Goal: Task Accomplishment & Management: Use online tool/utility

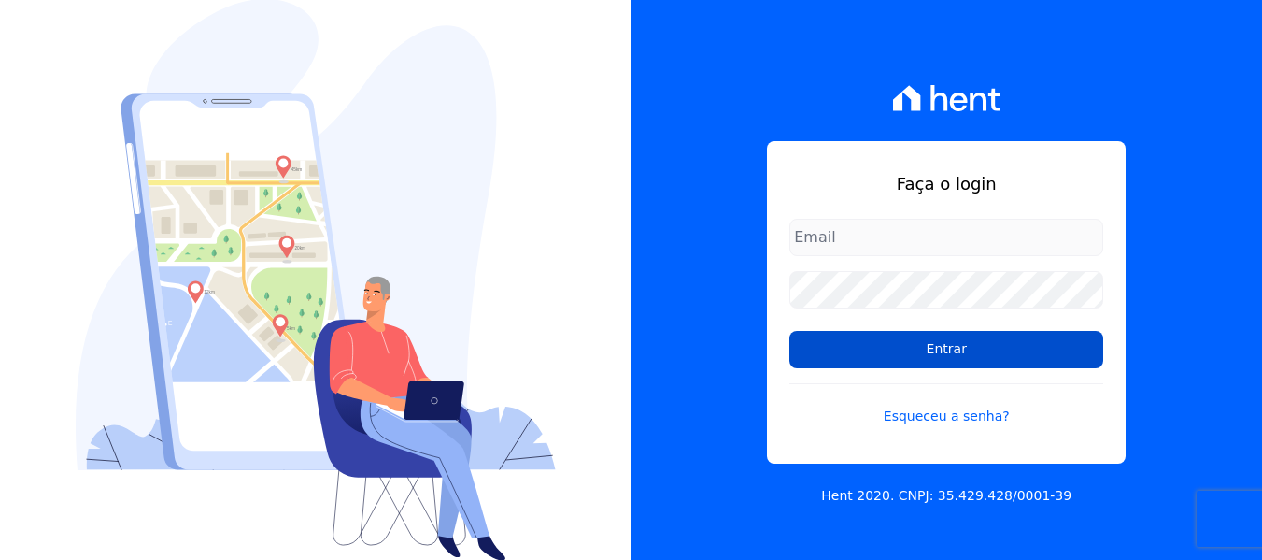
type input "[EMAIL_ADDRESS][DOMAIN_NAME]"
click at [928, 347] on input "Entrar" at bounding box center [947, 349] width 314 height 37
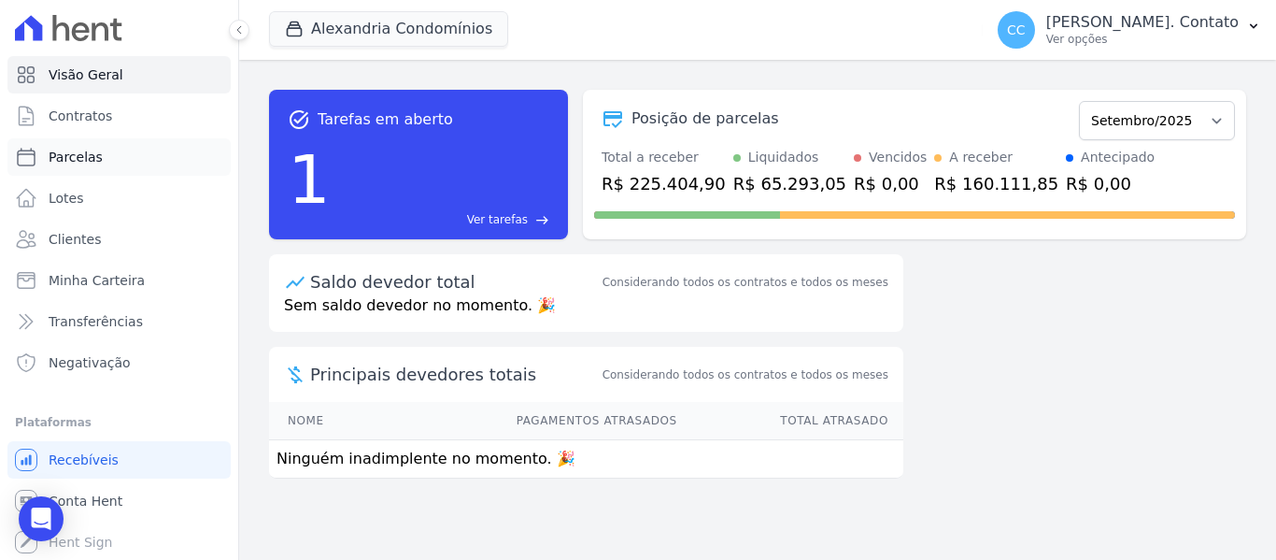
click at [94, 159] on span "Parcelas" at bounding box center [76, 157] width 54 height 19
select select
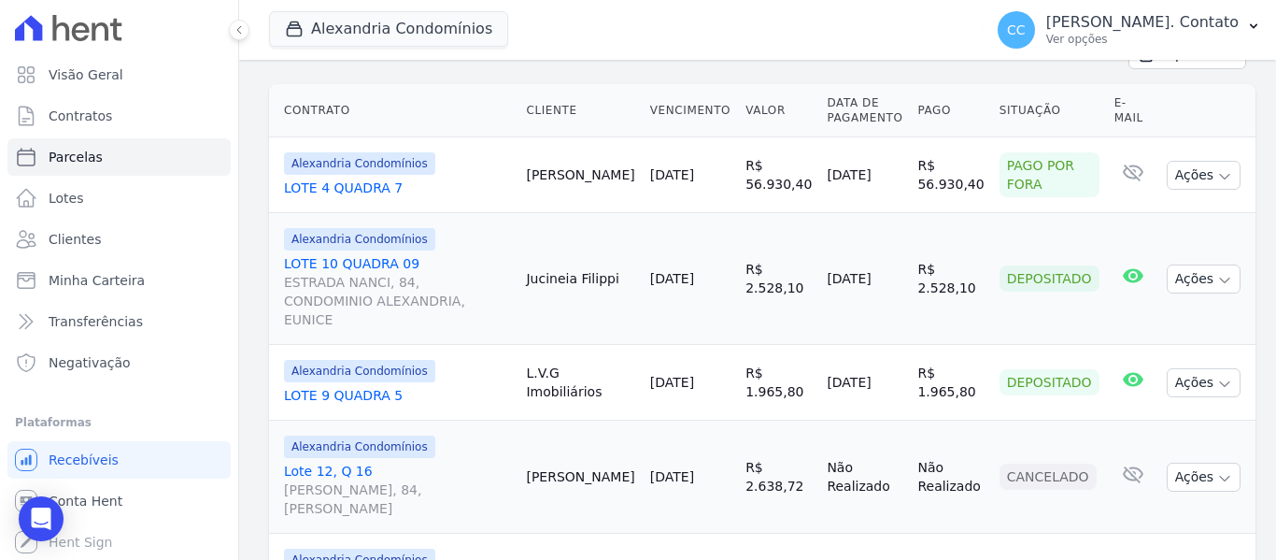
scroll to position [467, 0]
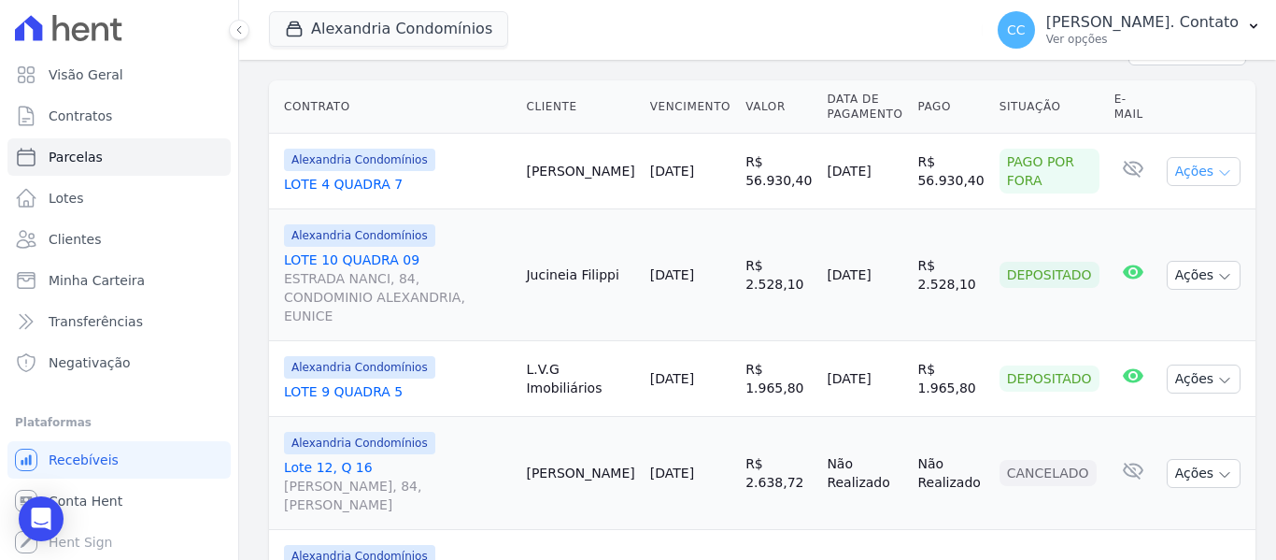
click at [1215, 157] on button "Ações" at bounding box center [1204, 171] width 75 height 29
click at [1209, 157] on button "Ações" at bounding box center [1204, 171] width 75 height 29
click at [1217, 165] on icon "button" at bounding box center [1224, 172] width 15 height 15
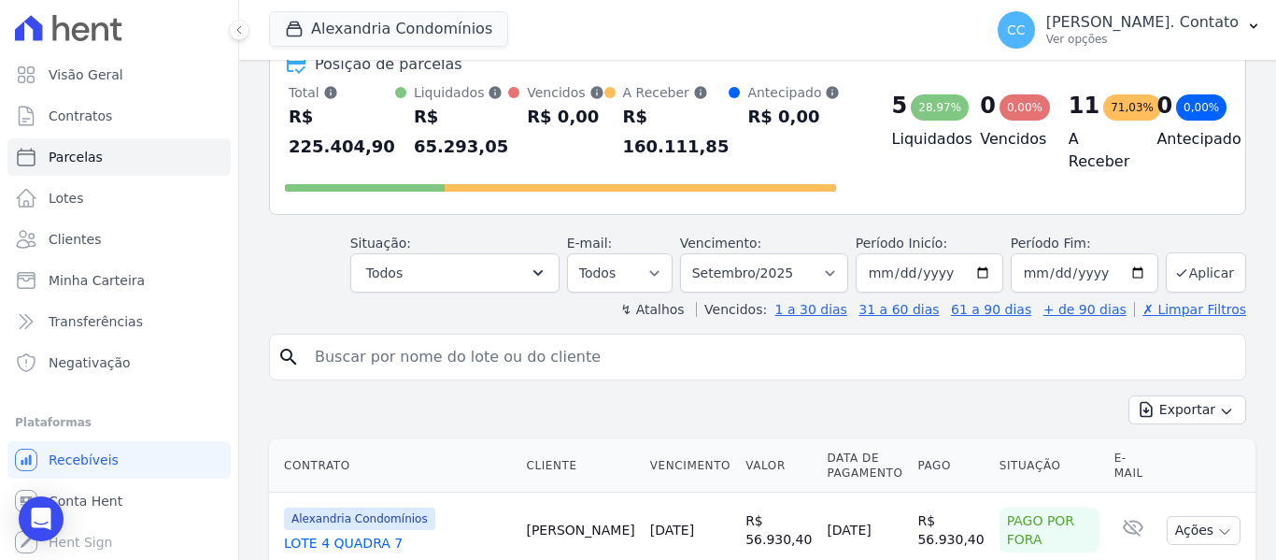
scroll to position [93, 0]
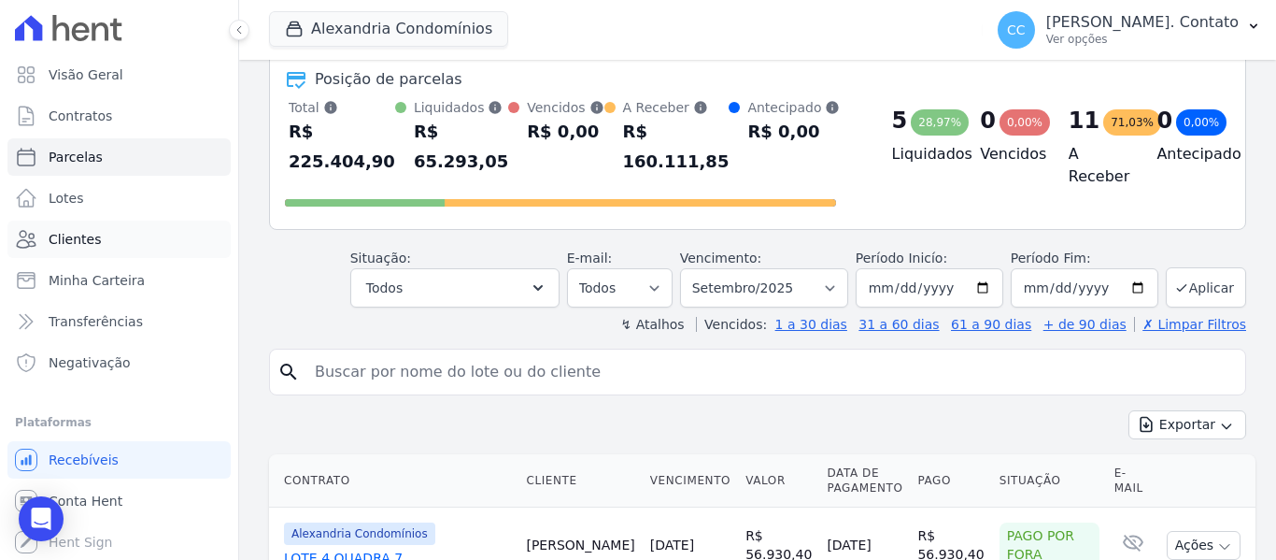
click at [95, 249] on link "Clientes" at bounding box center [118, 239] width 223 height 37
click at [345, 353] on input "search" at bounding box center [771, 371] width 934 height 37
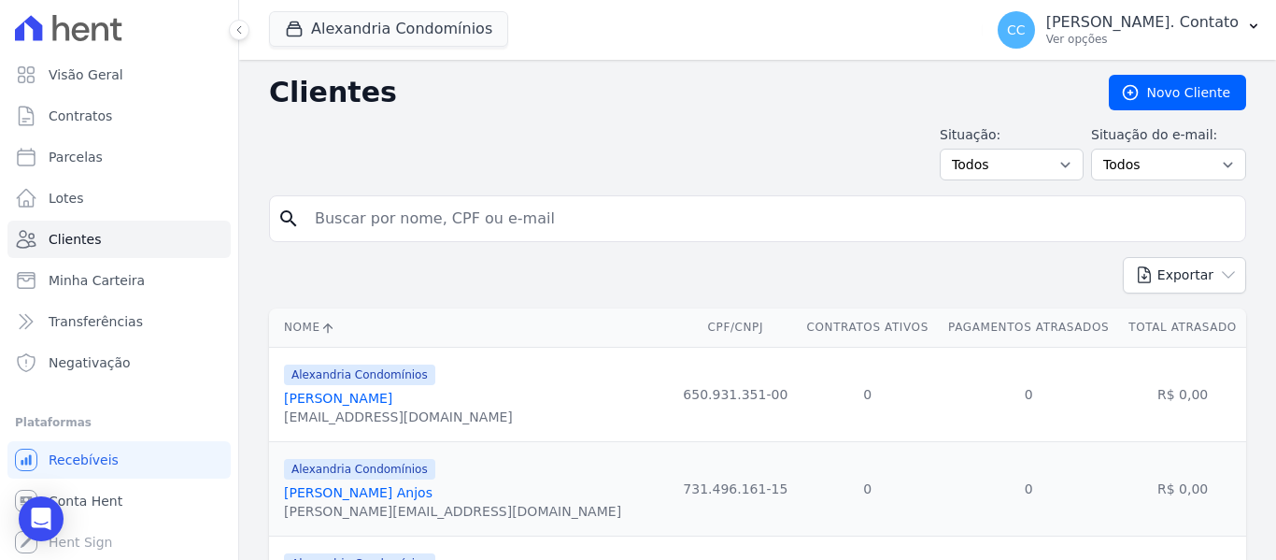
click at [356, 217] on input "search" at bounding box center [771, 218] width 934 height 37
type input "[PERSON_NAME]"
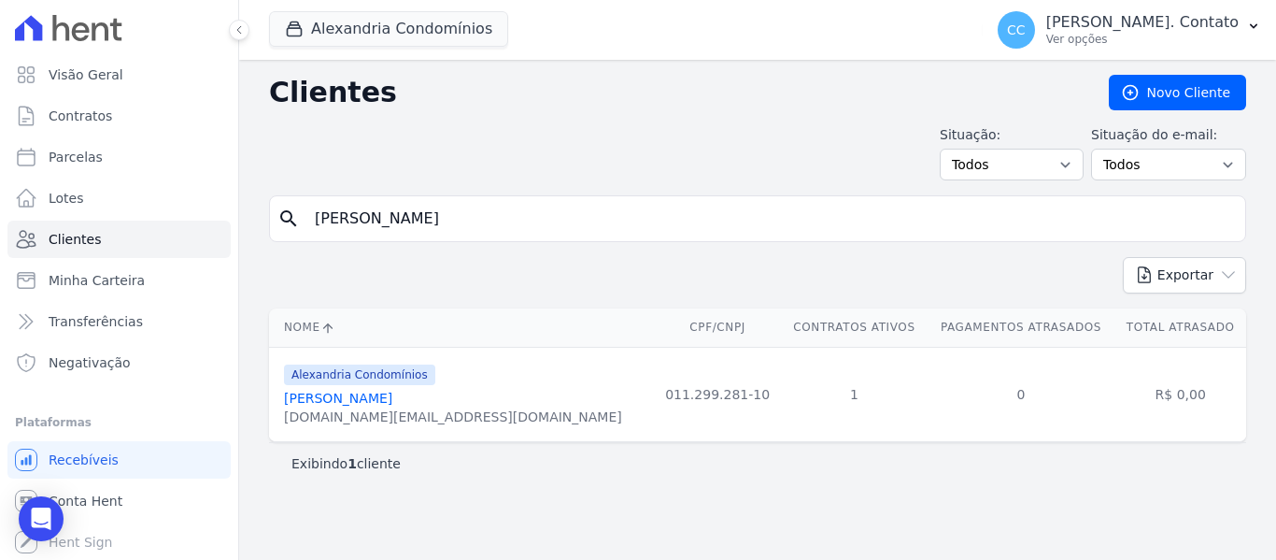
click at [360, 403] on link "[PERSON_NAME]" at bounding box center [338, 398] width 108 height 15
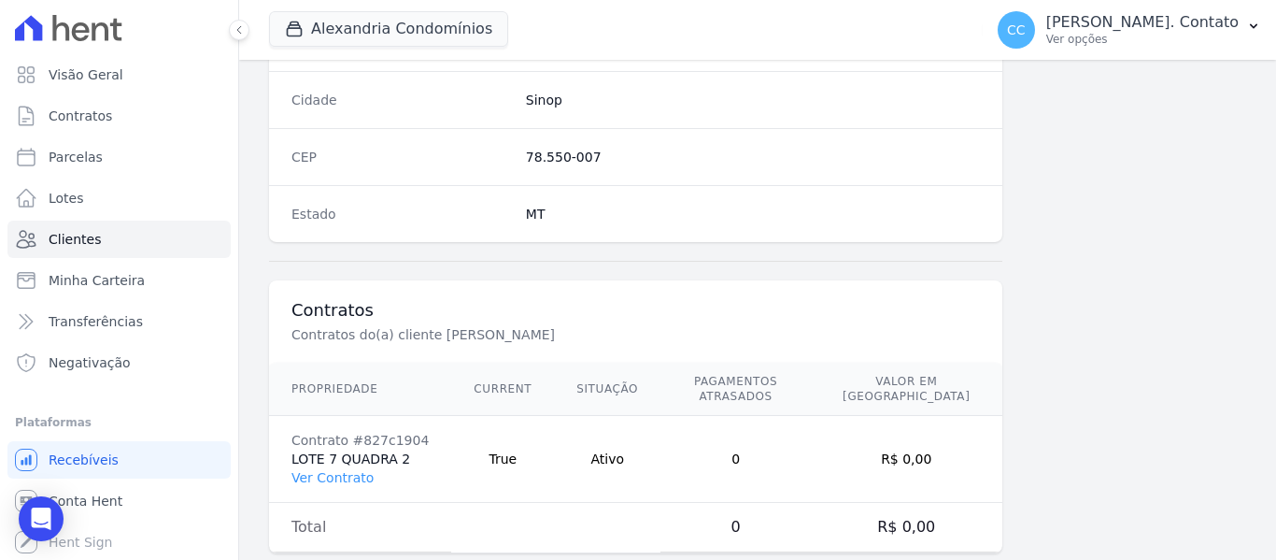
scroll to position [1188, 0]
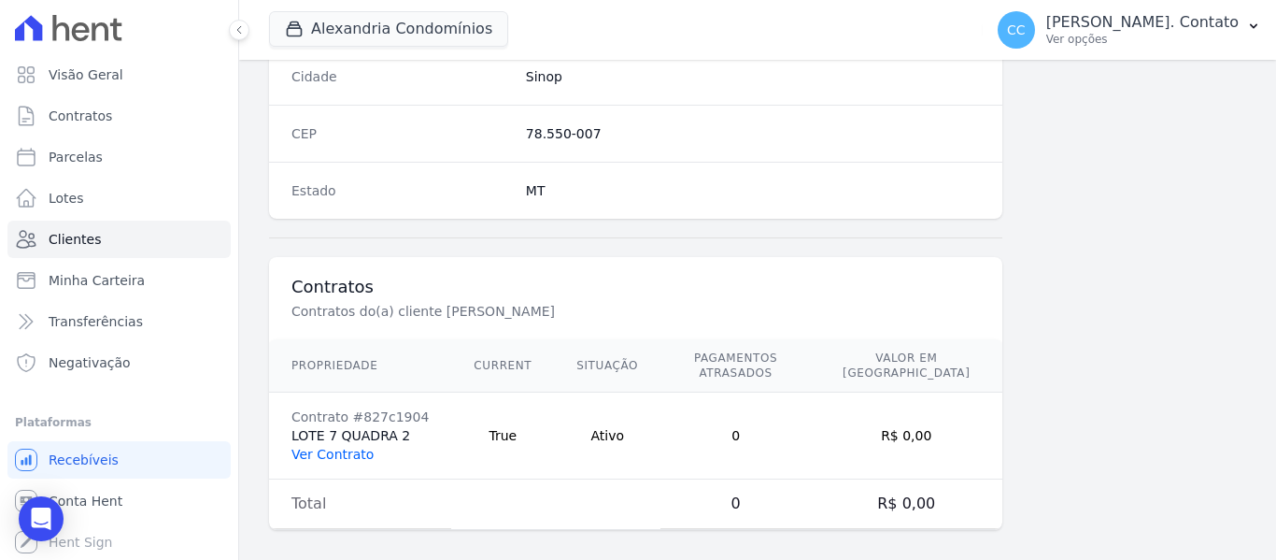
click at [332, 447] on link "Ver Contrato" at bounding box center [333, 454] width 82 height 15
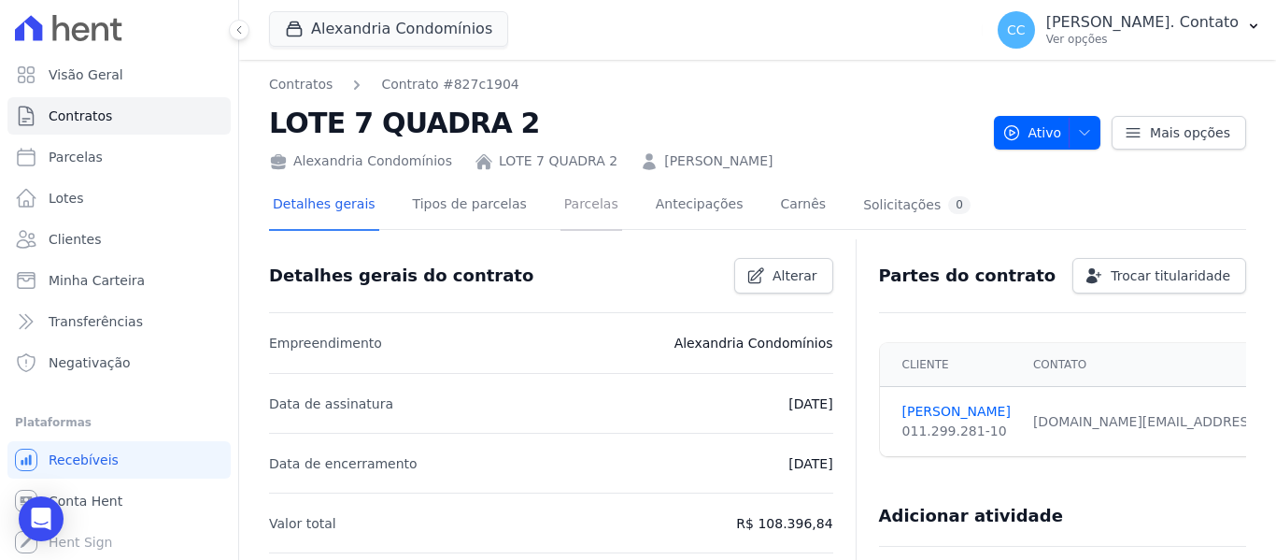
click at [578, 197] on link "Parcelas" at bounding box center [592, 206] width 62 height 50
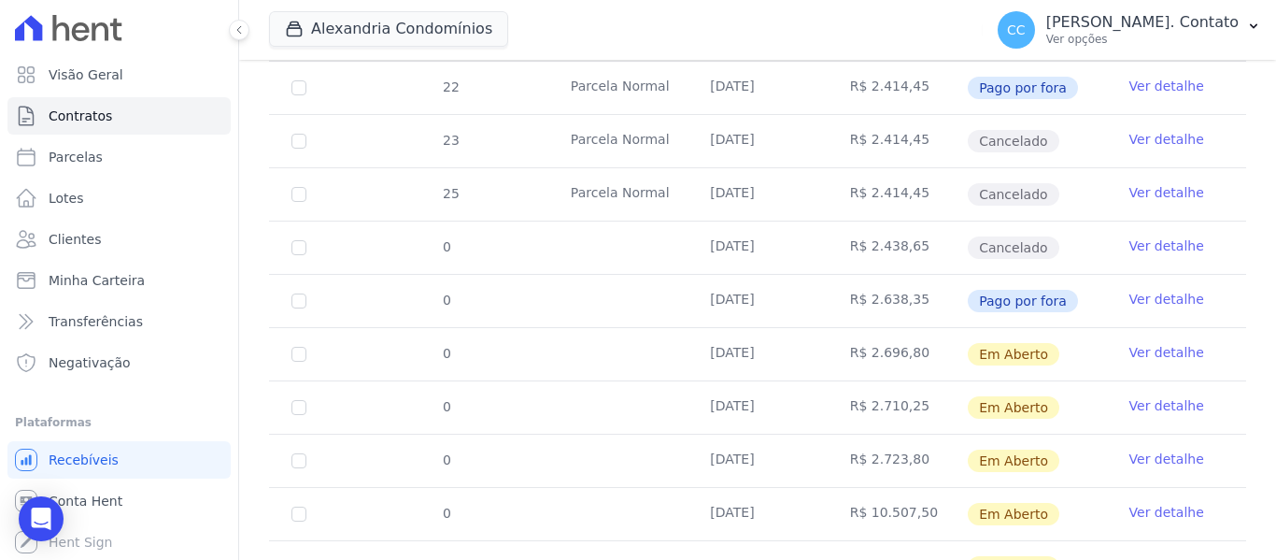
scroll to position [467, 0]
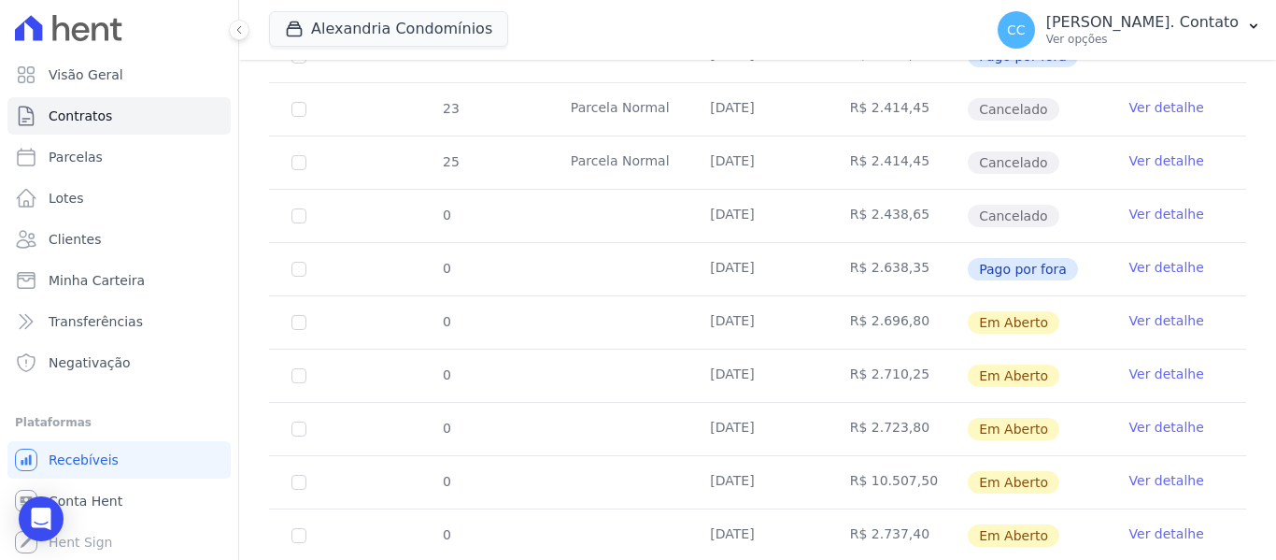
click at [1144, 258] on link "Ver detalhe" at bounding box center [1167, 267] width 75 height 19
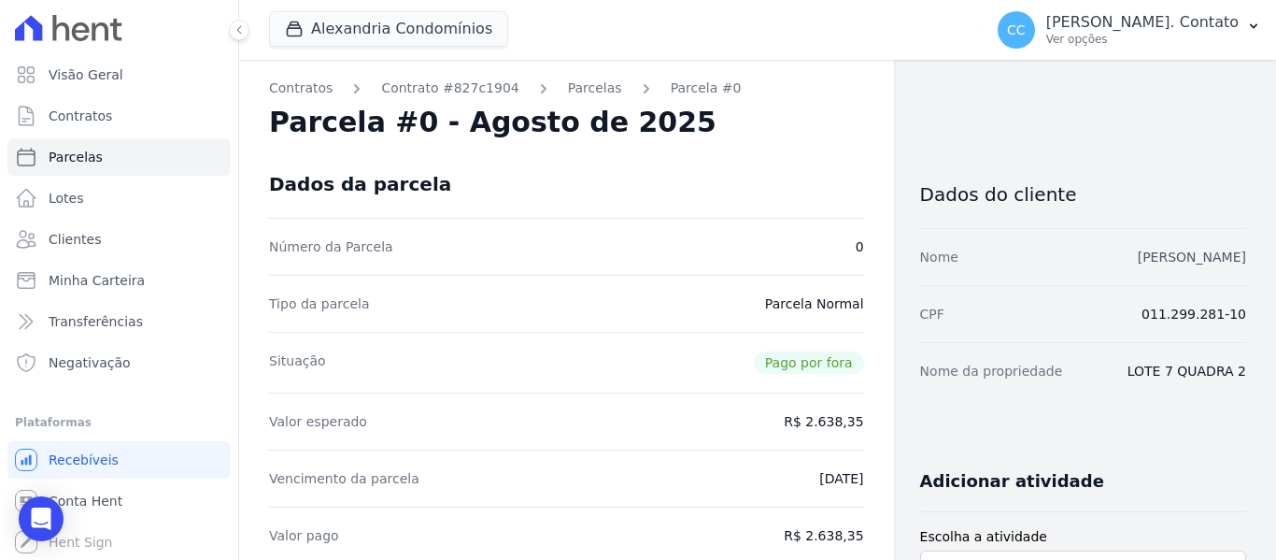
click at [1145, 249] on link "[PERSON_NAME]" at bounding box center [1192, 256] width 108 height 15
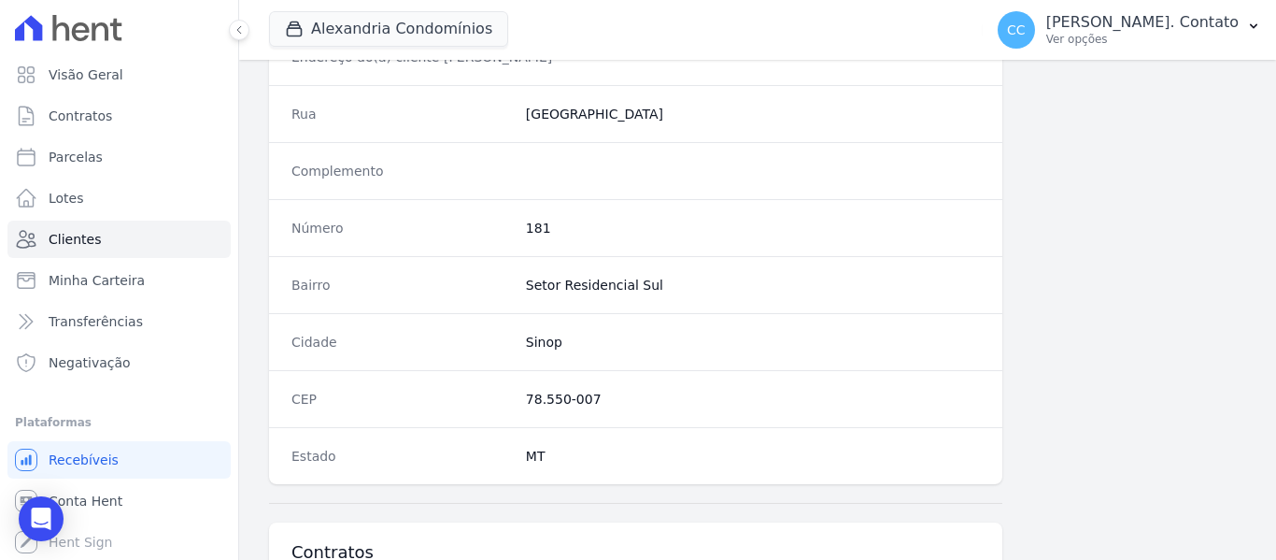
scroll to position [1188, 0]
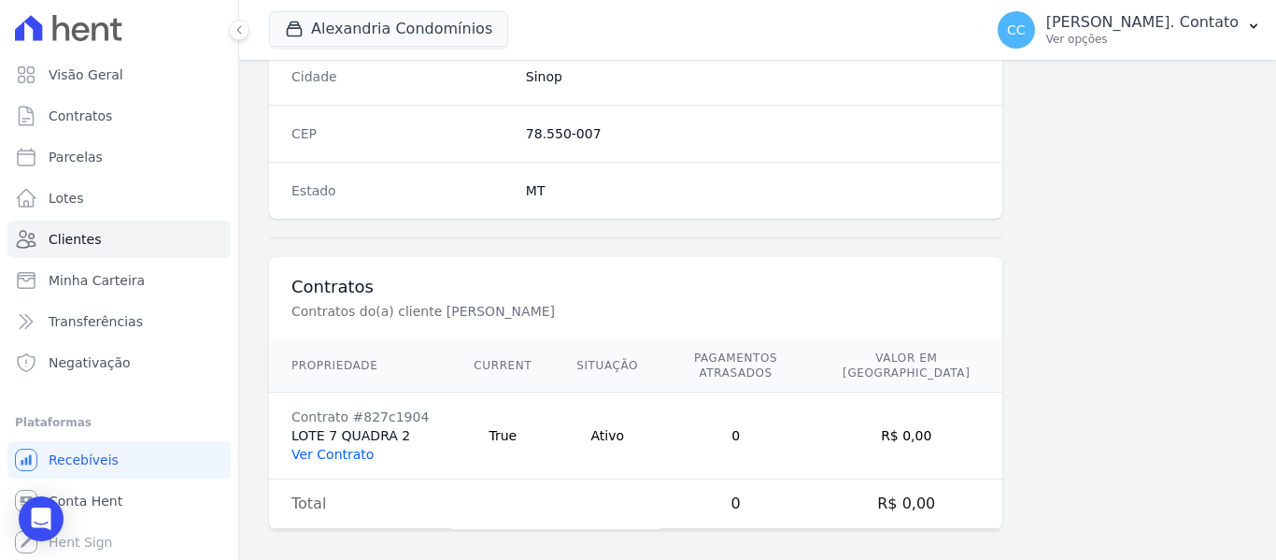
click at [360, 447] on link "Ver Contrato" at bounding box center [333, 454] width 82 height 15
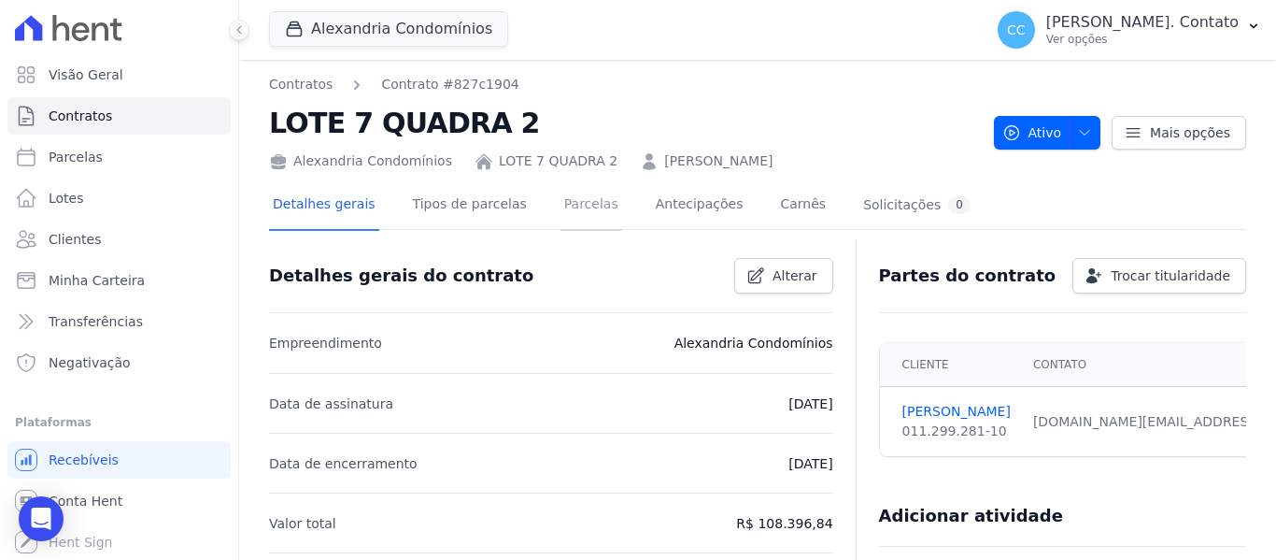
click at [561, 215] on link "Parcelas" at bounding box center [592, 206] width 62 height 50
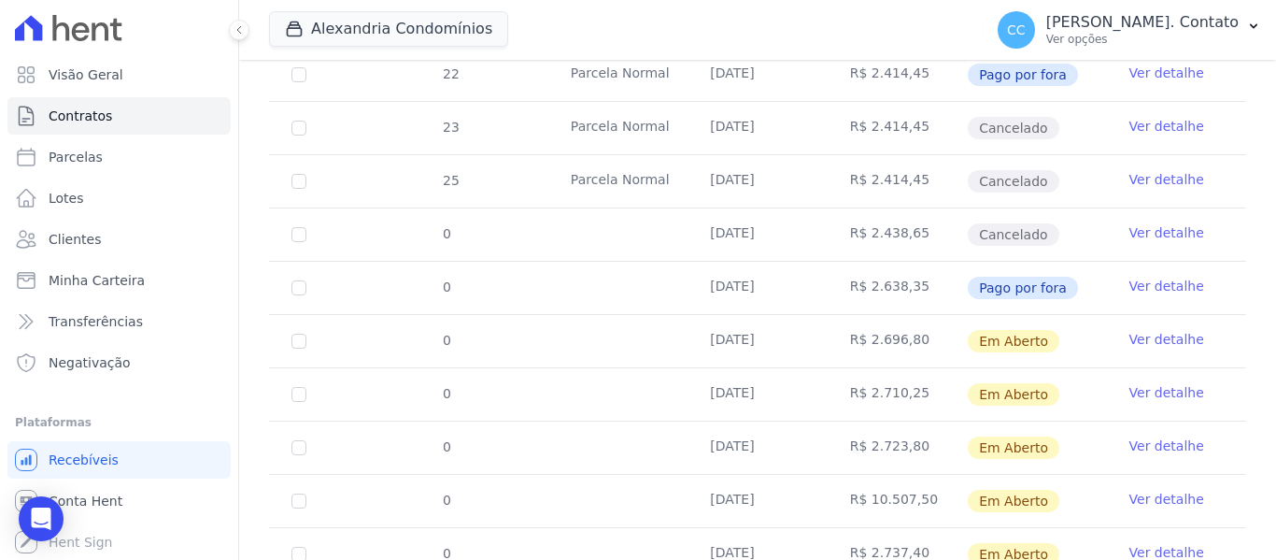
scroll to position [467, 0]
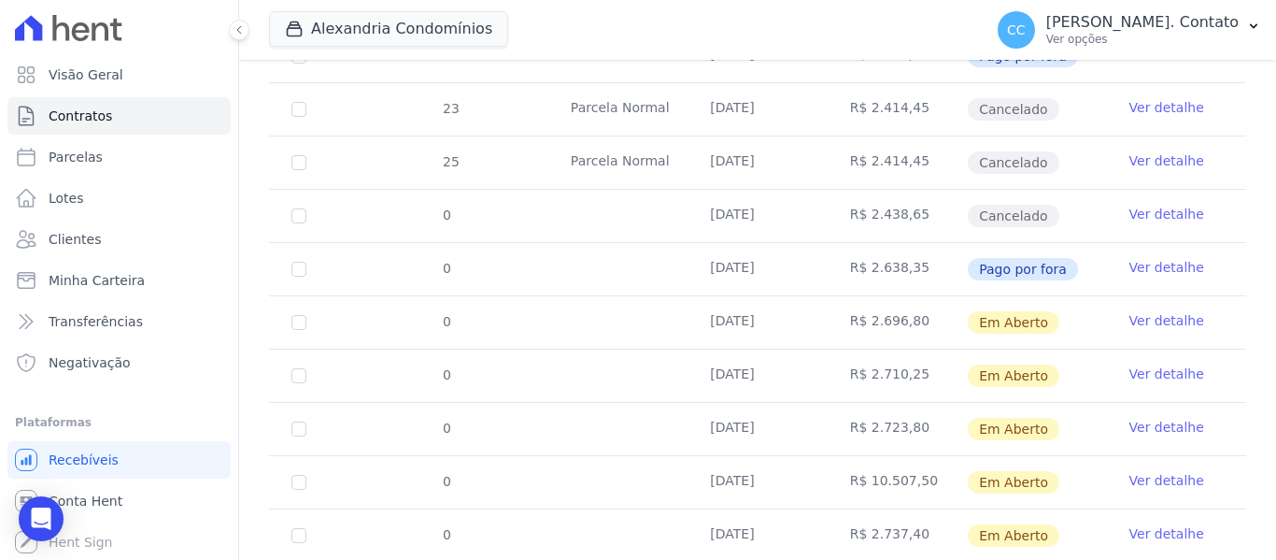
click at [1155, 258] on link "Ver detalhe" at bounding box center [1167, 267] width 75 height 19
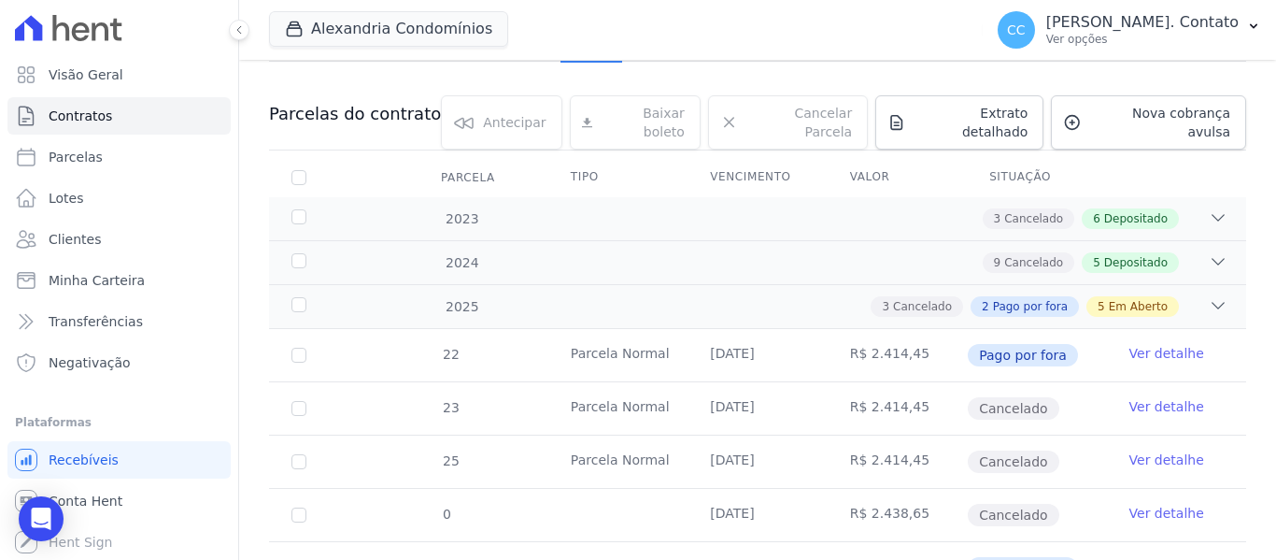
scroll to position [187, 0]
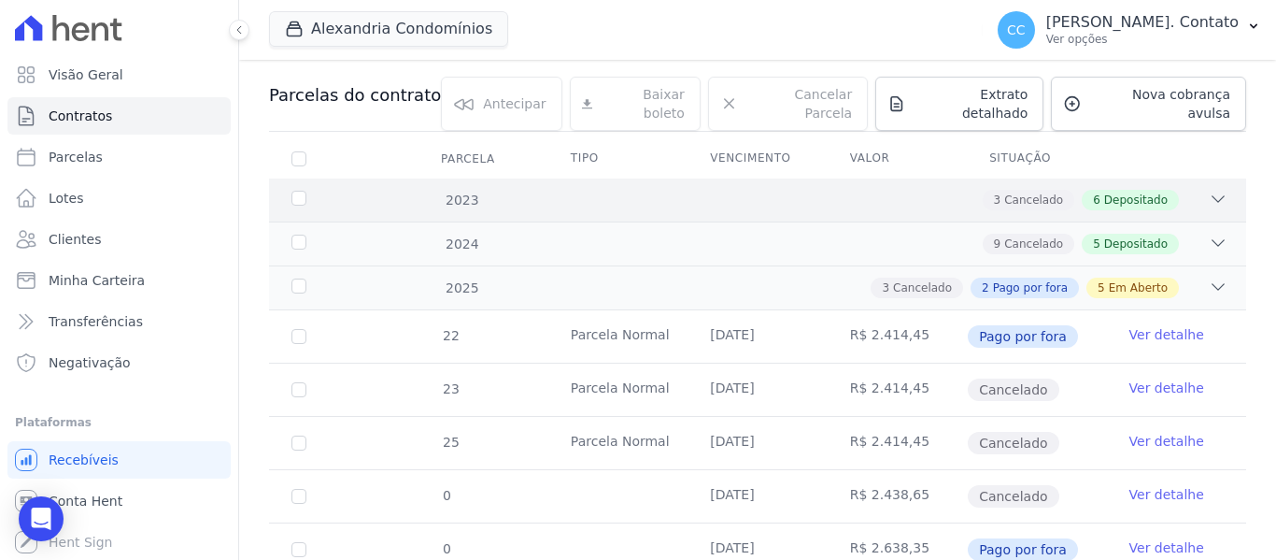
click at [788, 198] on div "2023 3 Cancelado 6 Depositado" at bounding box center [757, 199] width 977 height 43
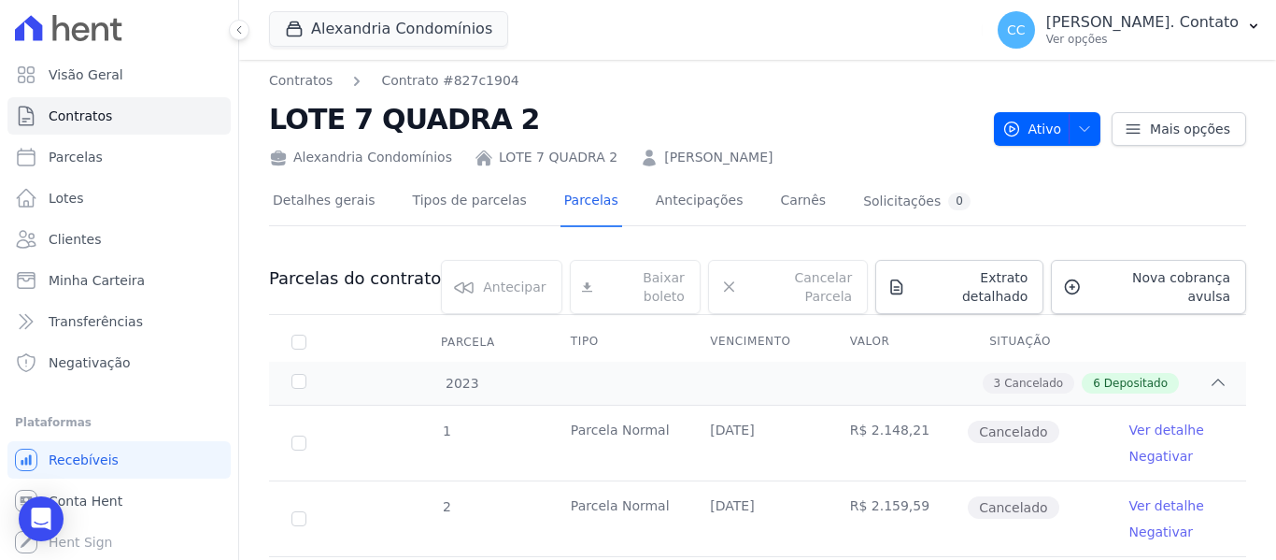
scroll to position [0, 0]
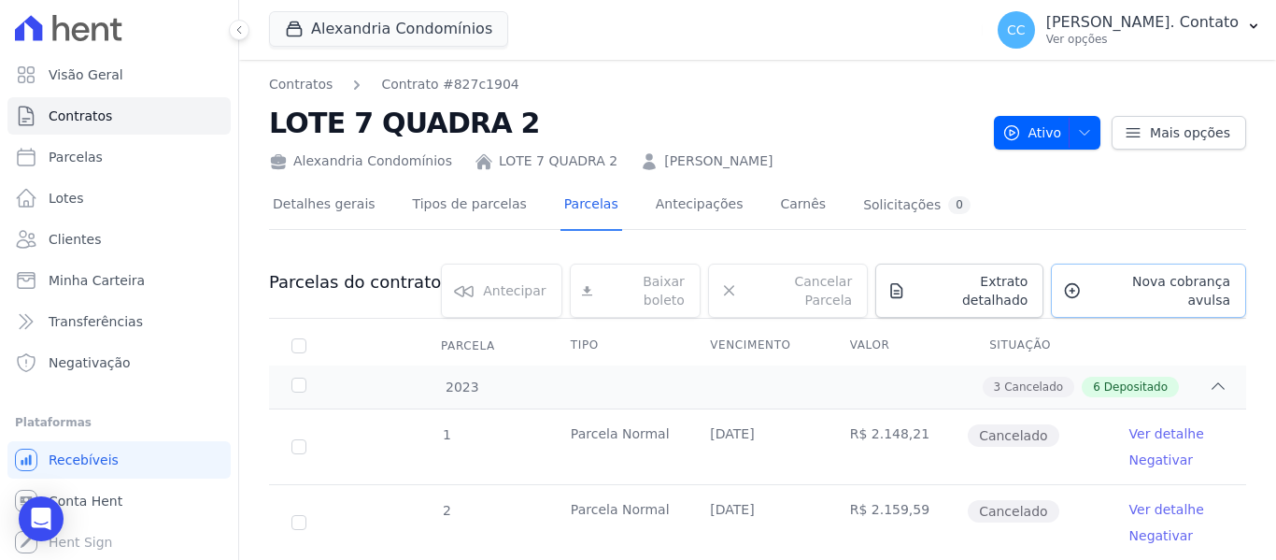
click at [1132, 277] on span "Nova cobrança avulsa" at bounding box center [1159, 290] width 141 height 37
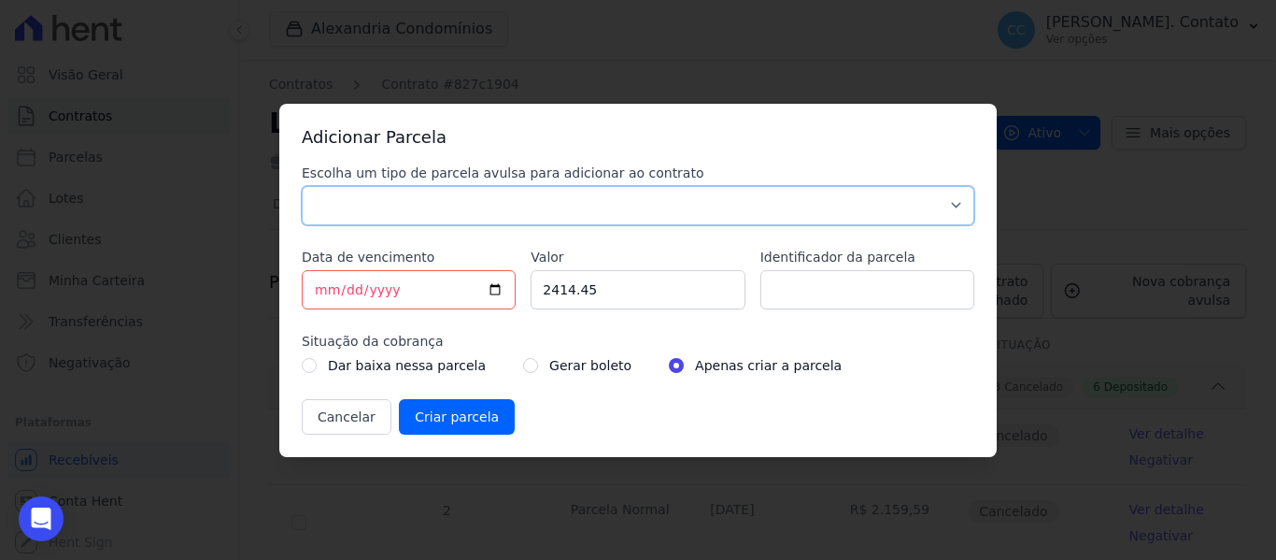
click at [337, 188] on select "Parcela Normal Sinal Caução Intercalada Chaves Pré Chaves Pós Chaves Taxas Quit…" at bounding box center [638, 205] width 673 height 39
select select "standard"
click at [302, 186] on select "Parcela Normal Sinal Caução Intercalada Chaves Pré Chaves Pós Chaves Taxas Quit…" at bounding box center [638, 205] width 673 height 39
click at [499, 289] on input "[DATE]" at bounding box center [409, 289] width 214 height 39
type input "[DATE]"
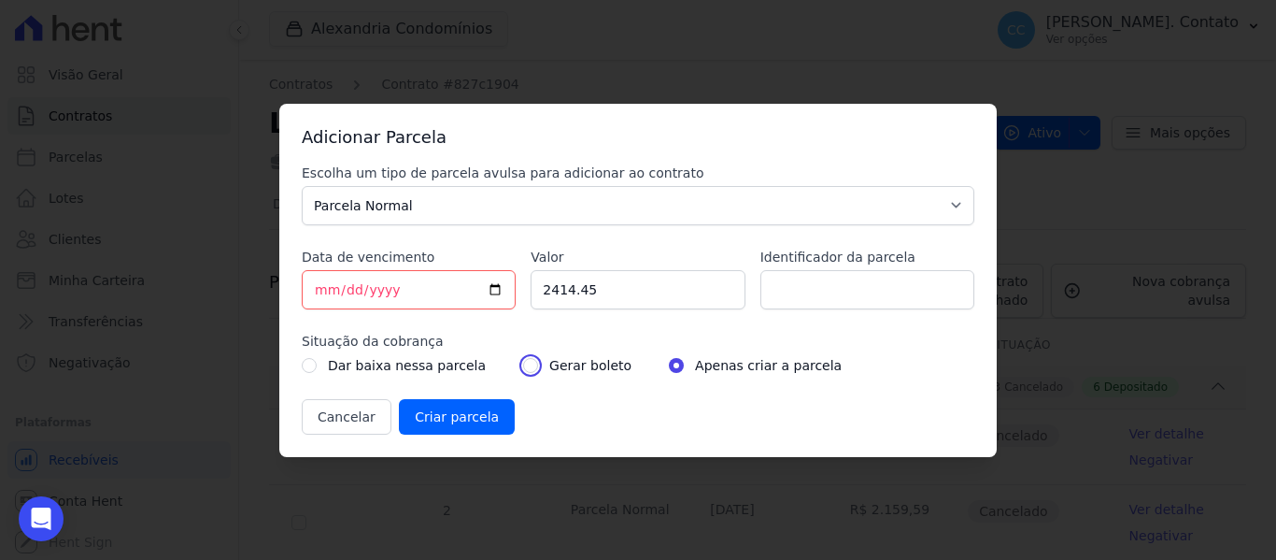
click at [523, 369] on input "radio" at bounding box center [530, 365] width 15 height 15
radio input "true"
click at [463, 418] on input "Criar parcela" at bounding box center [457, 417] width 116 height 36
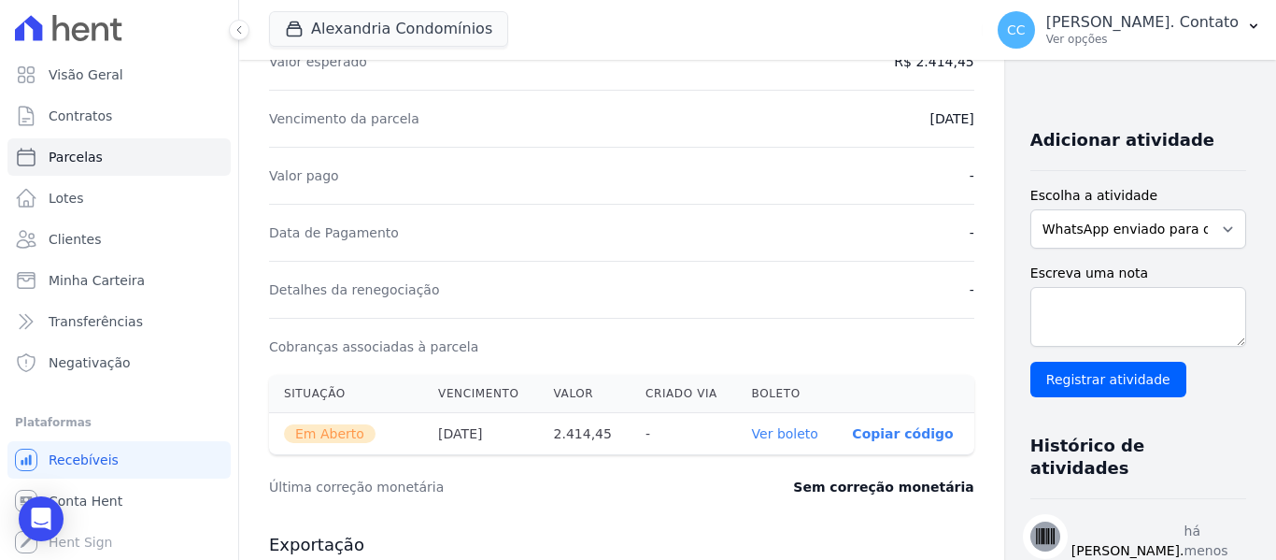
scroll to position [374, 0]
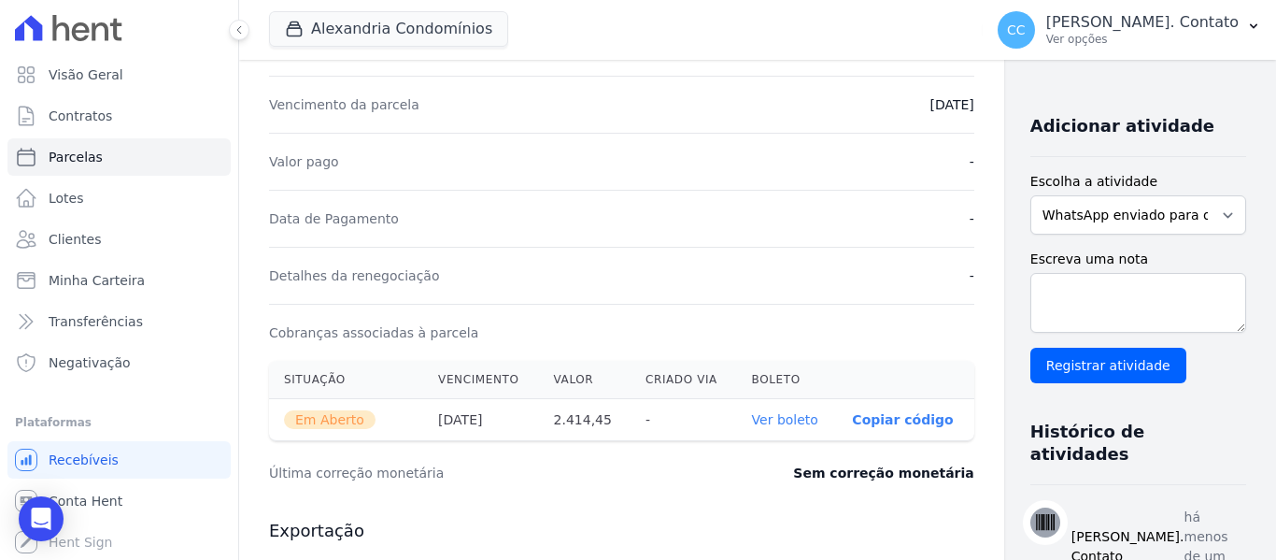
click at [752, 414] on link "Ver boleto" at bounding box center [785, 419] width 66 height 15
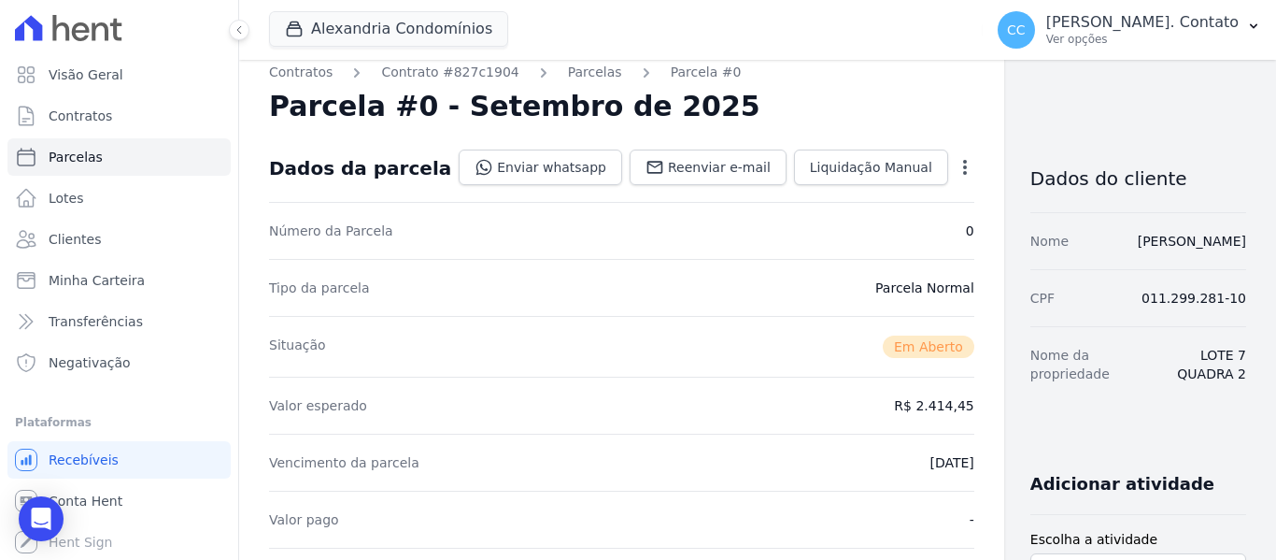
scroll to position [0, 0]
